Goal: Check status: Check status

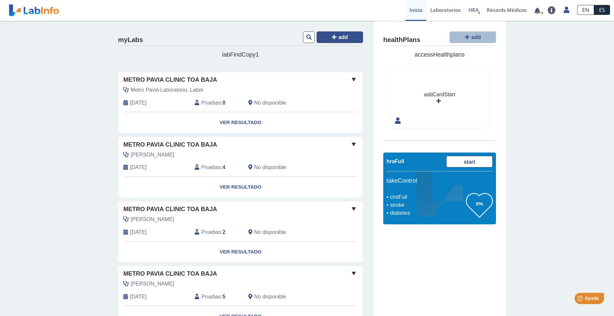
click at [328, 33] on button "add" at bounding box center [339, 37] width 46 height 12
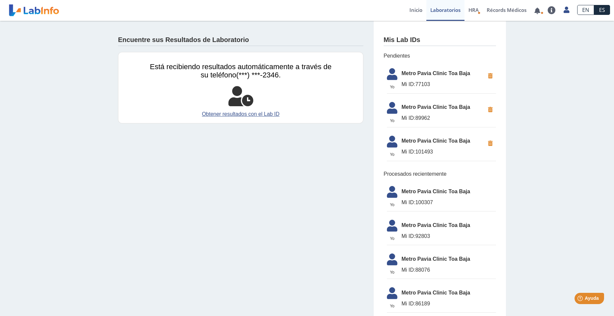
click at [39, 14] on link at bounding box center [34, 10] width 55 height 17
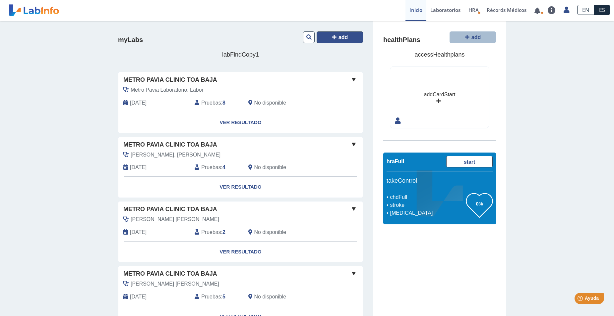
click at [326, 34] on button "add" at bounding box center [339, 37] width 46 height 12
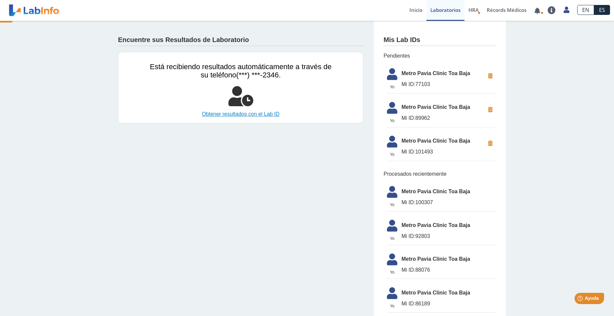
click at [261, 113] on link "Obtener resultados con el Lab ID" at bounding box center [241, 114] width 182 height 8
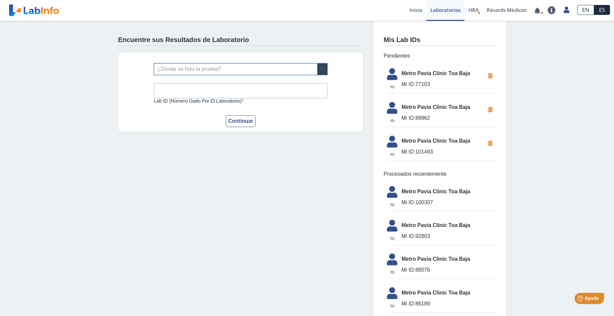
click at [318, 68] on span at bounding box center [322, 69] width 10 height 11
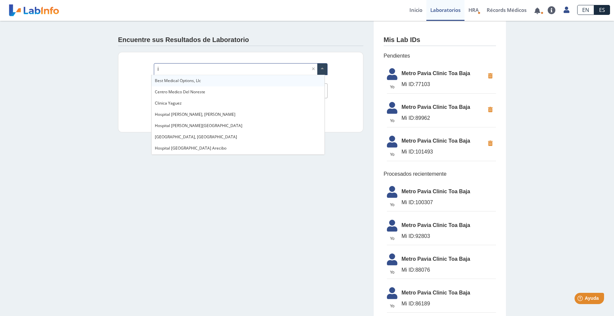
type input "im"
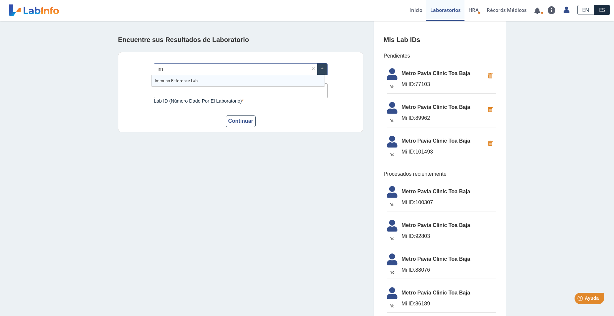
click at [272, 80] on div "Immuno Reference Lab" at bounding box center [237, 80] width 173 height 11
click at [258, 88] on input "Lab ID (número dado por el laboratorio)" at bounding box center [241, 90] width 174 height 15
click at [237, 70] on input "text" at bounding box center [240, 69] width 173 height 11
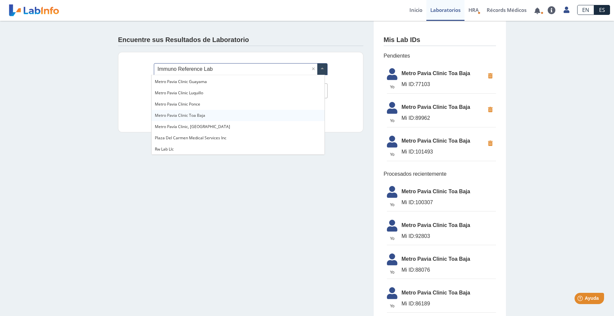
scroll to position [506, 0]
click at [199, 116] on span "Metro Pavia Clinic Toa Baja" at bounding box center [180, 115] width 50 height 6
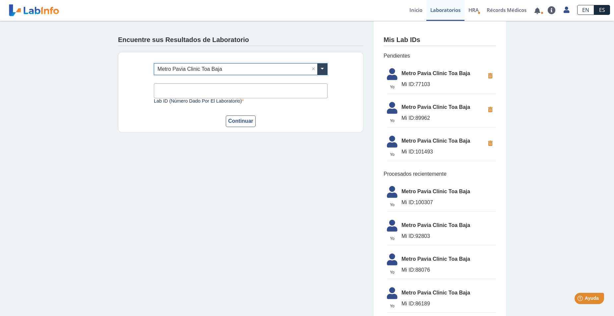
click at [207, 85] on input "Lab ID (número dado por el laboratorio)" at bounding box center [241, 90] width 174 height 15
type input "101493"
click at [238, 117] on button "Continuar" at bounding box center [241, 122] width 30 height 12
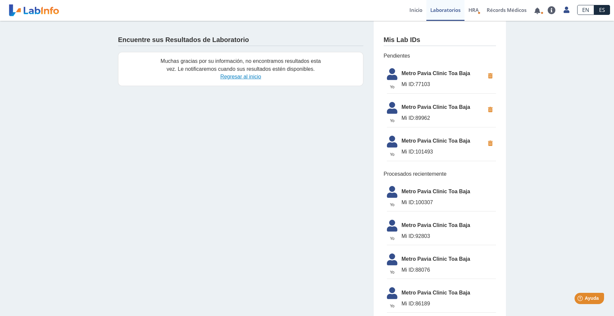
click at [244, 78] on link "Regresar al inicio" at bounding box center [240, 77] width 41 height 6
